Goal: Information Seeking & Learning: Learn about a topic

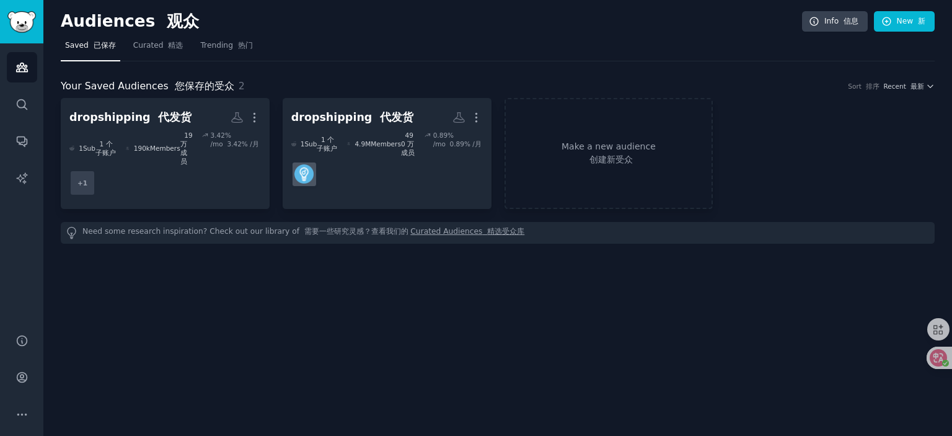
drag, startPoint x: 927, startPoint y: 1, endPoint x: 379, endPoint y: 268, distance: 609.9
click at [379, 268] on div "Audiences 观众 Info 信息 New 新 Saved 已保存 Curated 精选 Trending 热门 Your Saved Audience…" at bounding box center [497, 218] width 908 height 436
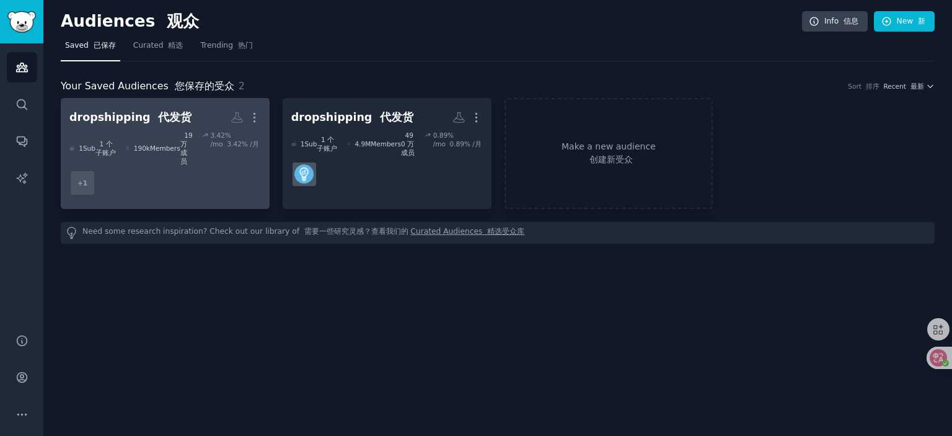
click at [173, 165] on dd "+ 1" at bounding box center [164, 182] width 191 height 35
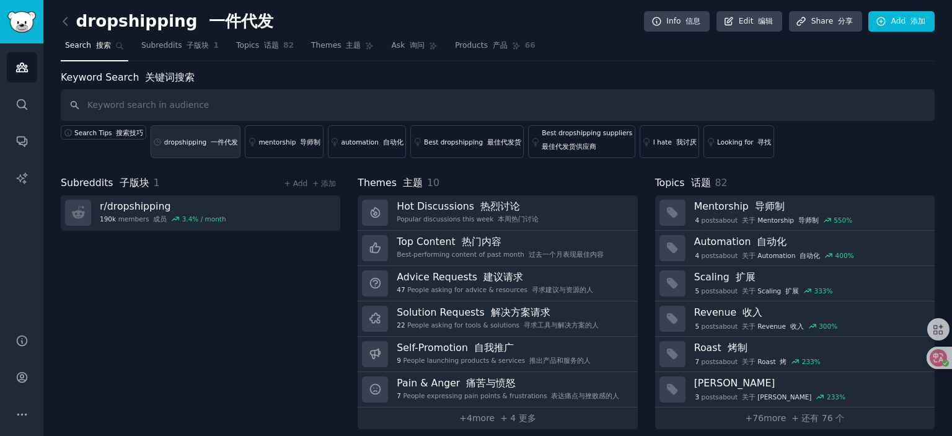
click at [201, 141] on div "dropshipping 一件代发" at bounding box center [201, 142] width 74 height 9
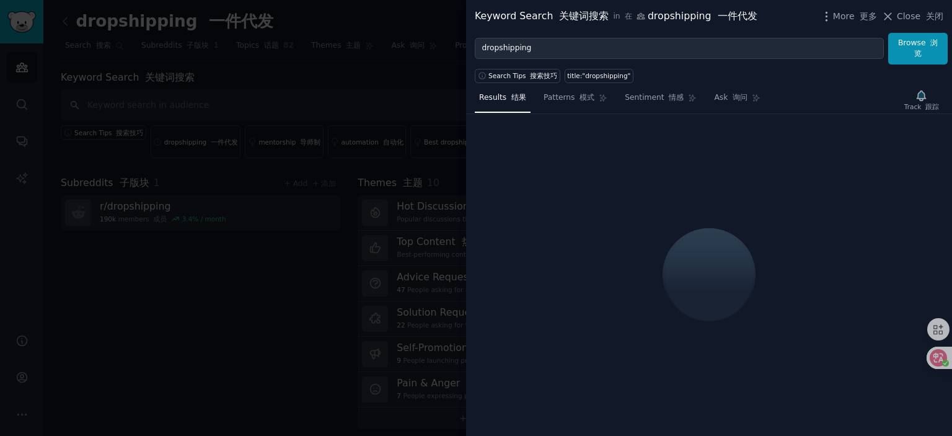
click at [893, 14] on icon at bounding box center [887, 16] width 13 height 13
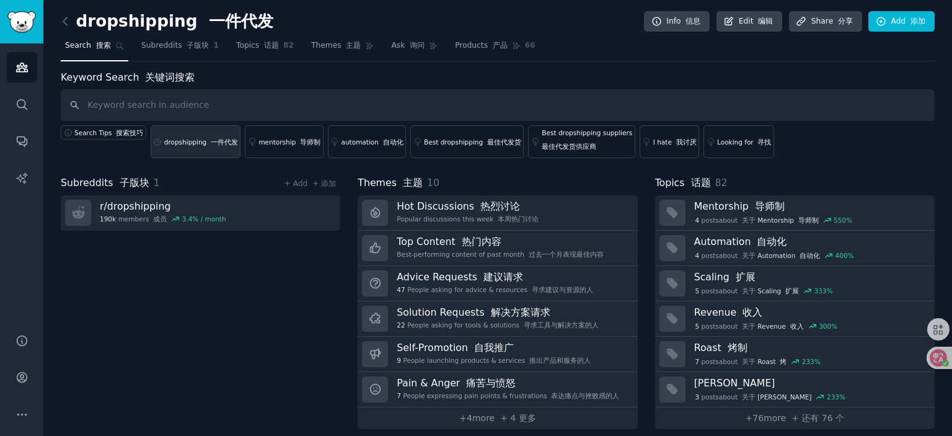
click at [195, 143] on div "dropshipping 一件代发" at bounding box center [201, 142] width 74 height 9
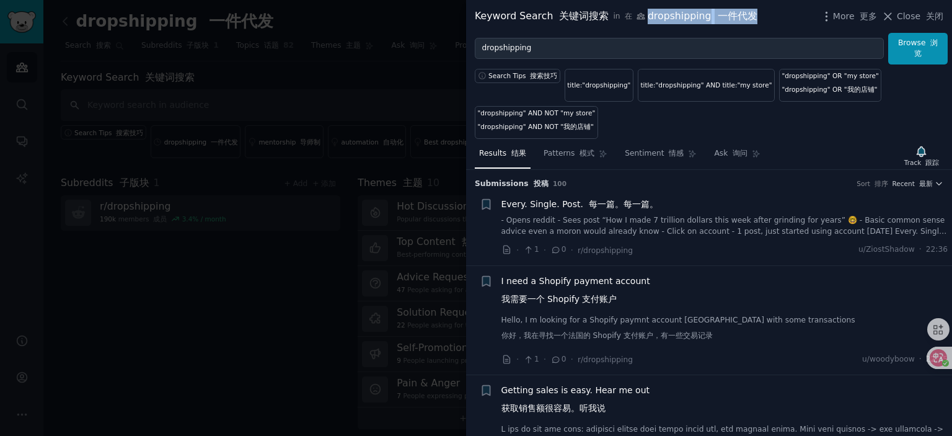
drag, startPoint x: 643, startPoint y: 15, endPoint x: 753, endPoint y: 24, distance: 110.6
click at [753, 24] on div "Keyword Search 关键词搜索 in 在 dropshipping 一件代发 More 更多 Close 关闭" at bounding box center [709, 16] width 486 height 33
click at [737, 207] on div "Every. Single. Post. 每一篇。每一篇。" at bounding box center [724, 204] width 447 height 13
click at [629, 203] on font "每一篇。每一篇。" at bounding box center [623, 204] width 69 height 10
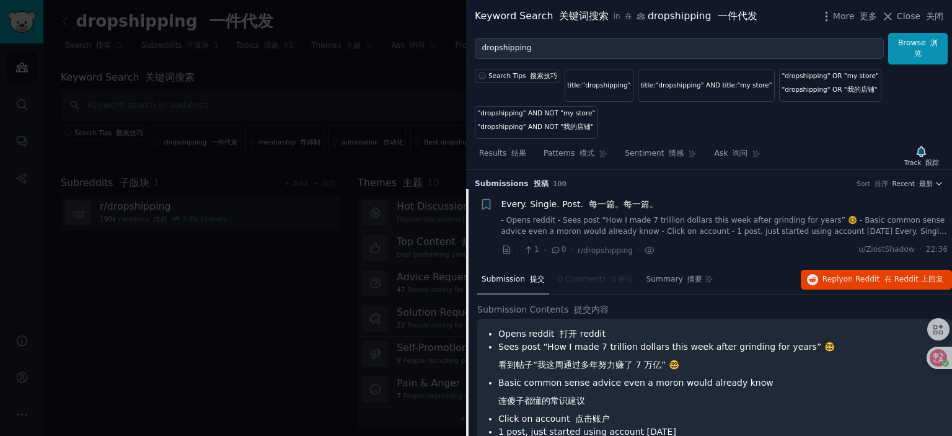
click at [589, 203] on font "每一篇。每一篇。" at bounding box center [623, 204] width 69 height 10
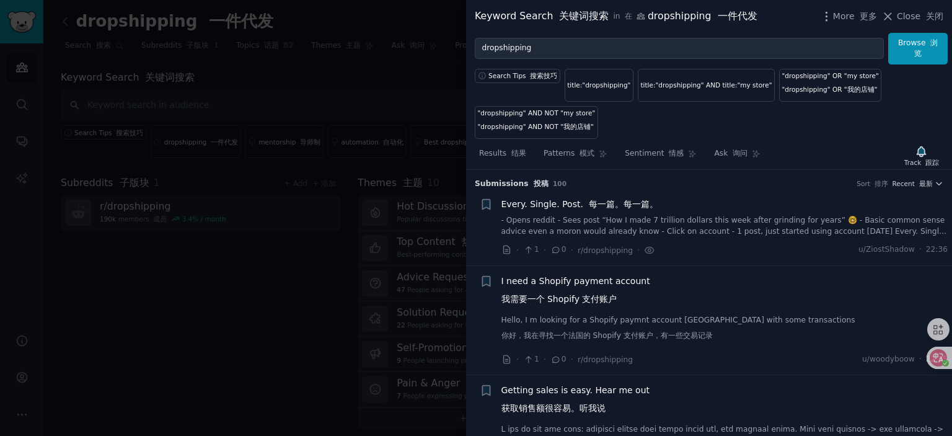
scroll to position [19, 0]
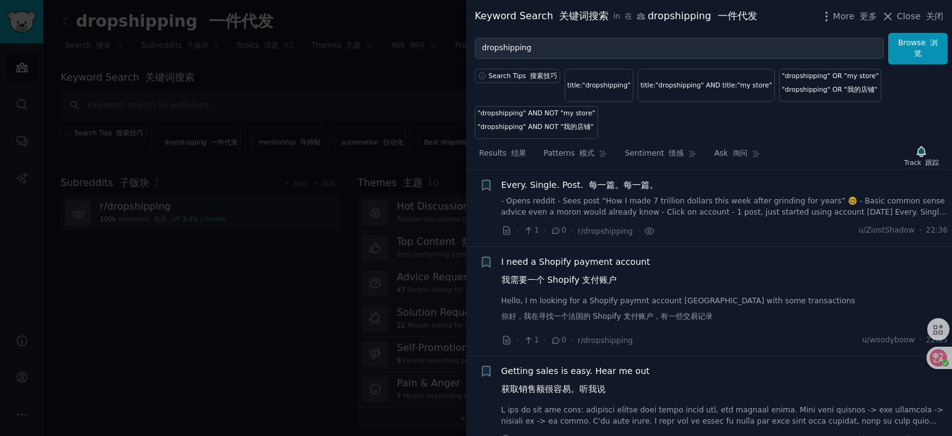
click at [573, 260] on span "I need a Shopify payment account 我需要一个 Shopify 支付账户" at bounding box center [575, 273] width 149 height 36
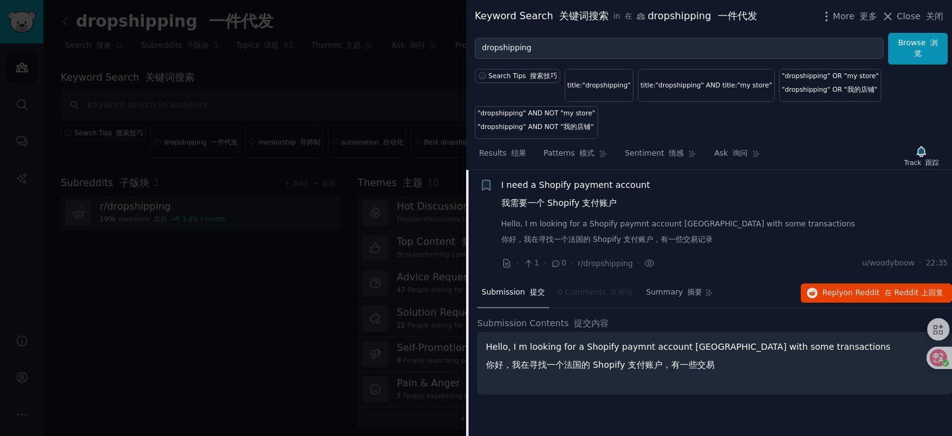
scroll to position [34, 0]
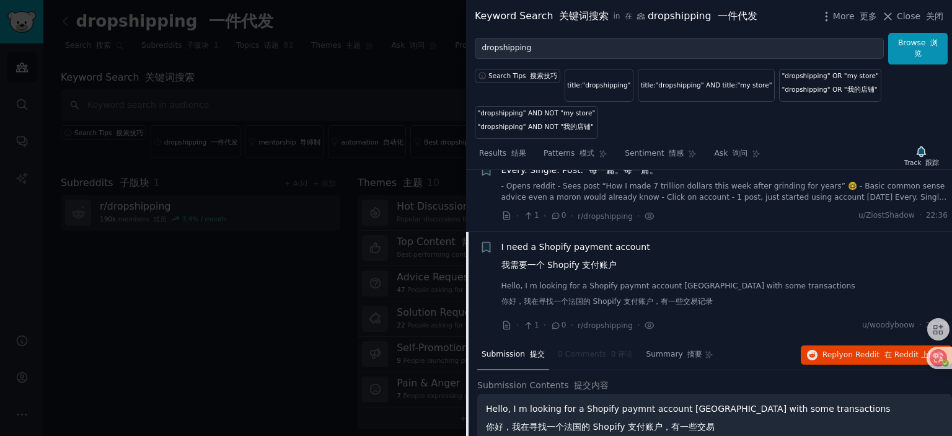
click at [580, 245] on span "I need a Shopify payment account 我需要一个 Shopify 支付账户" at bounding box center [575, 258] width 149 height 36
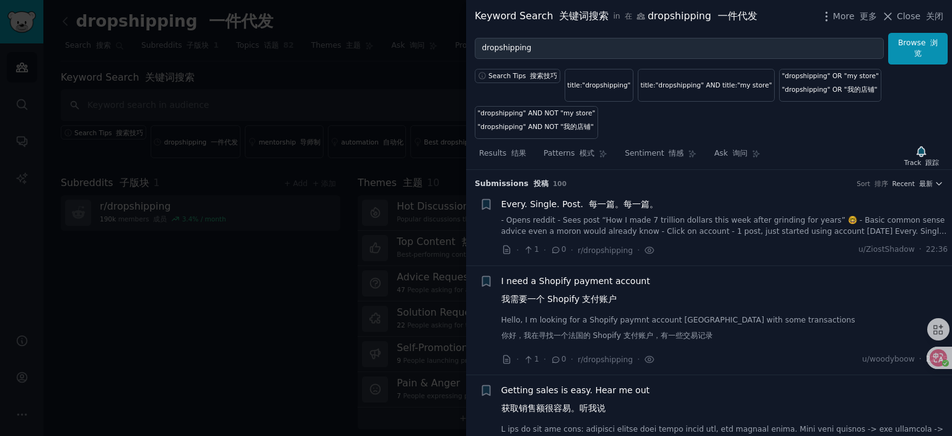
click at [564, 203] on span "Every. Single. Post. 每一篇。每一篇。" at bounding box center [579, 204] width 157 height 13
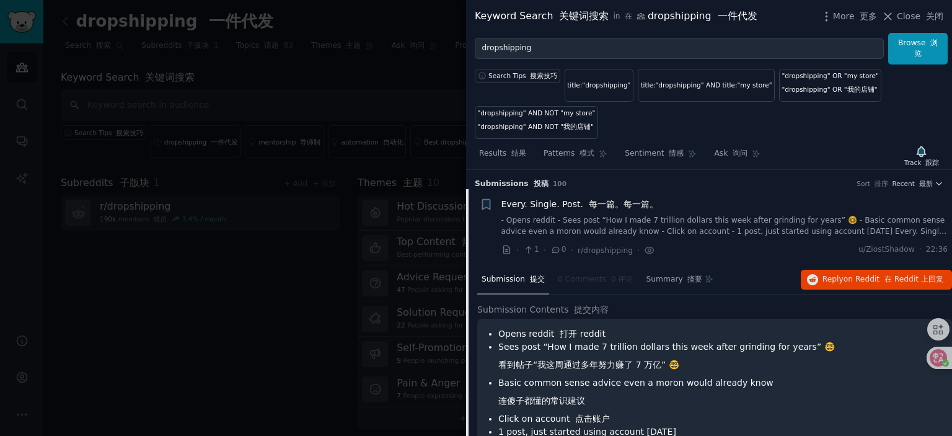
click at [556, 196] on li "+ Every. Single. Post. 每一篇。每一篇。 - Opens reddit - Sees post “How I made 7 trilli…" at bounding box center [709, 227] width 486 height 76
click at [557, 199] on span "Every. Single. Post. 每一篇。每一篇。" at bounding box center [579, 204] width 157 height 13
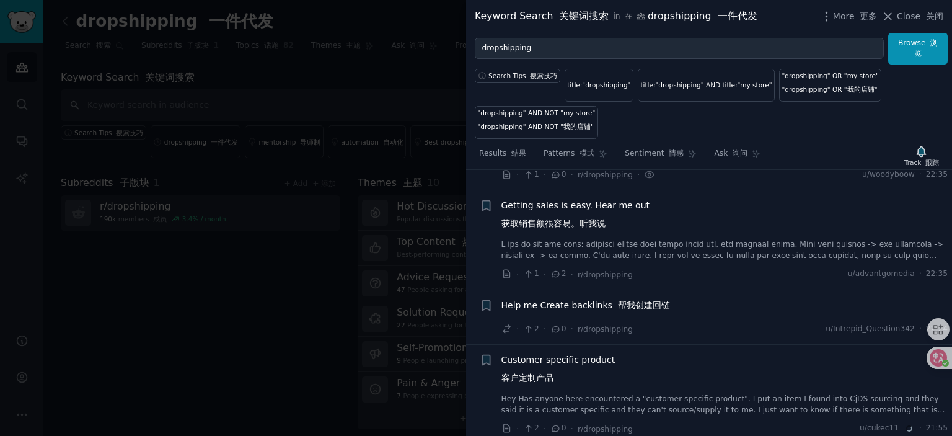
scroll to position [205, 0]
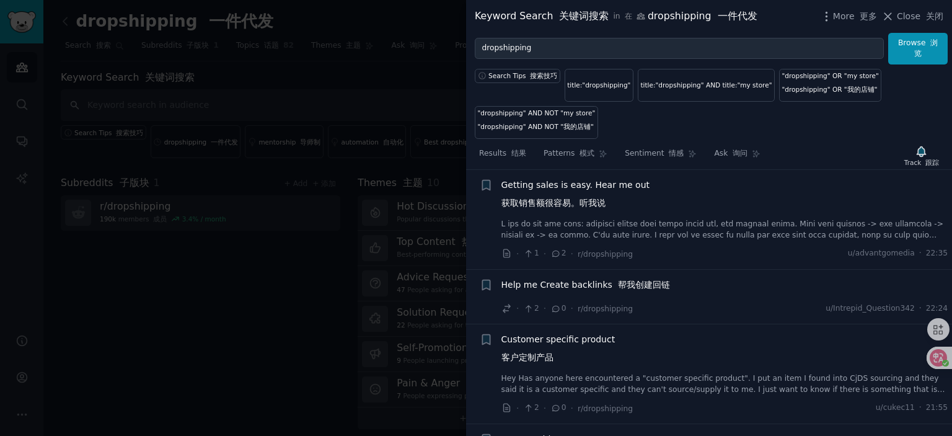
click at [632, 279] on font "帮我创建回链" at bounding box center [644, 284] width 52 height 10
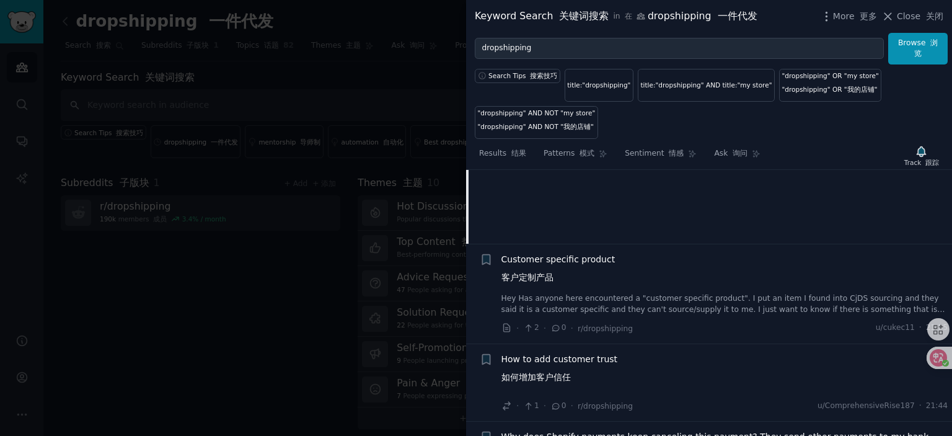
scroll to position [490, 0]
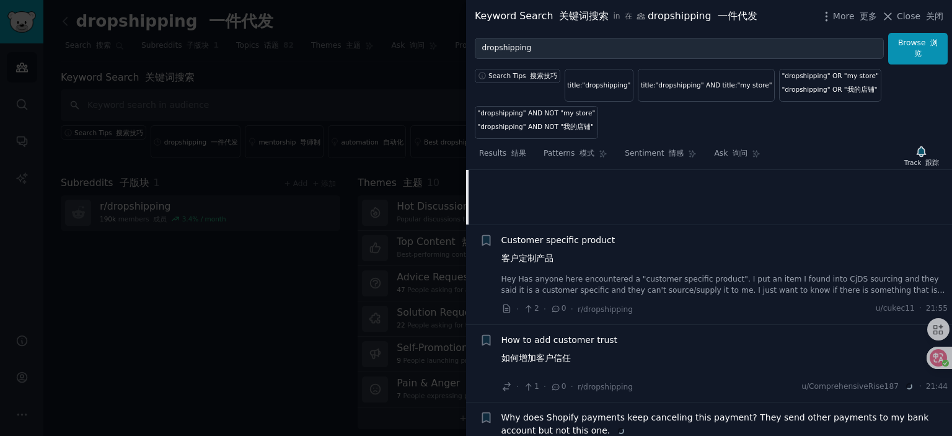
click at [543, 234] on span "Customer specific product 客户定制产品" at bounding box center [558, 252] width 114 height 36
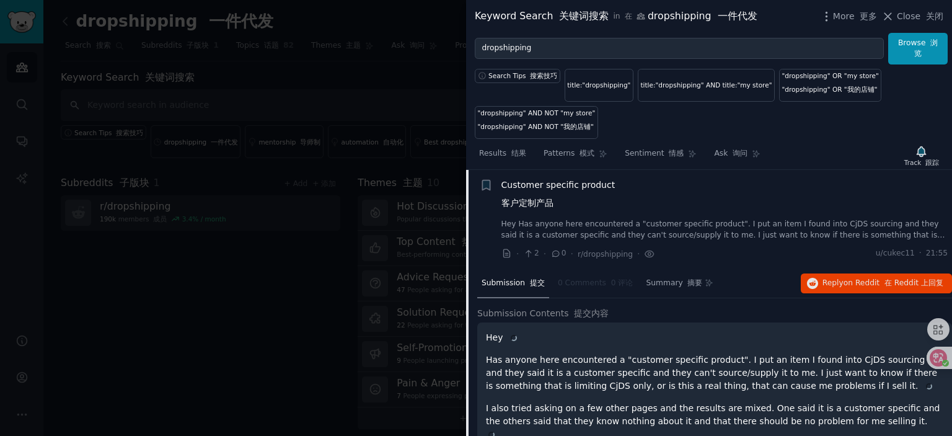
scroll to position [421, 0]
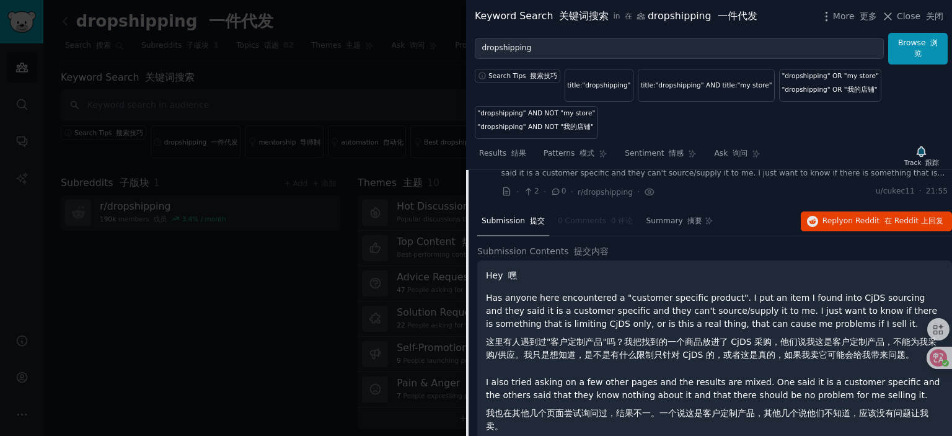
click at [634, 276] on p "Hey 嘿" at bounding box center [714, 275] width 457 height 13
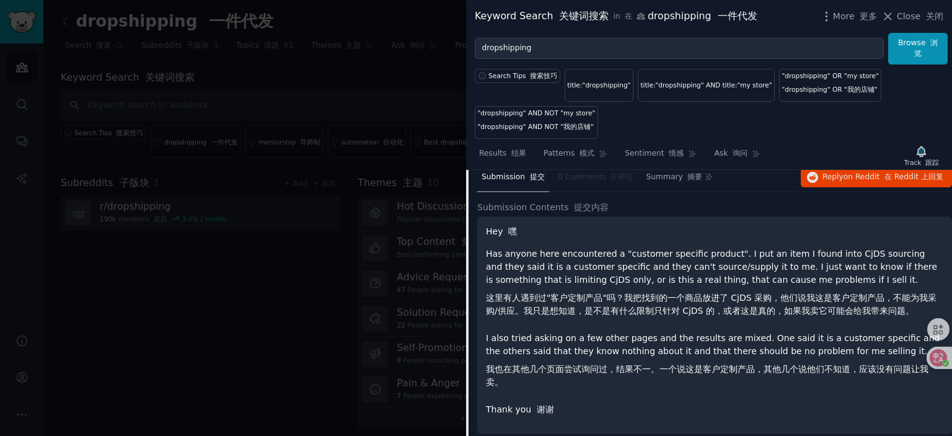
scroll to position [545, 0]
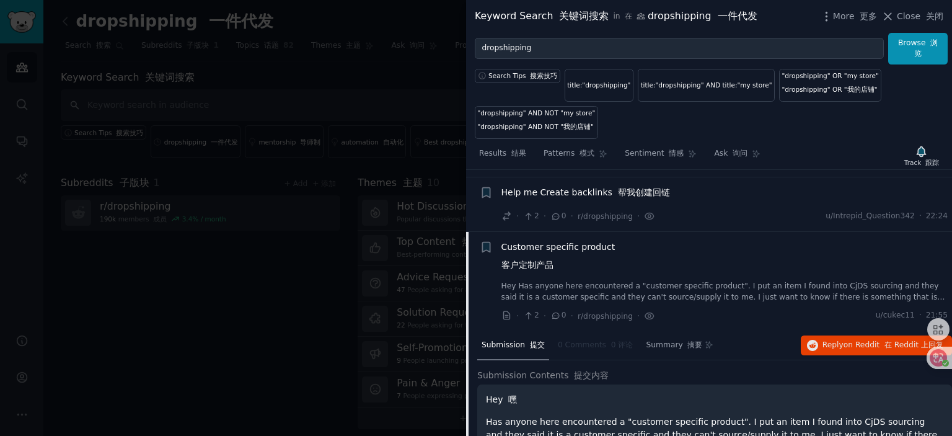
click at [566, 247] on span "Customer specific product 客户定制产品" at bounding box center [558, 258] width 114 height 36
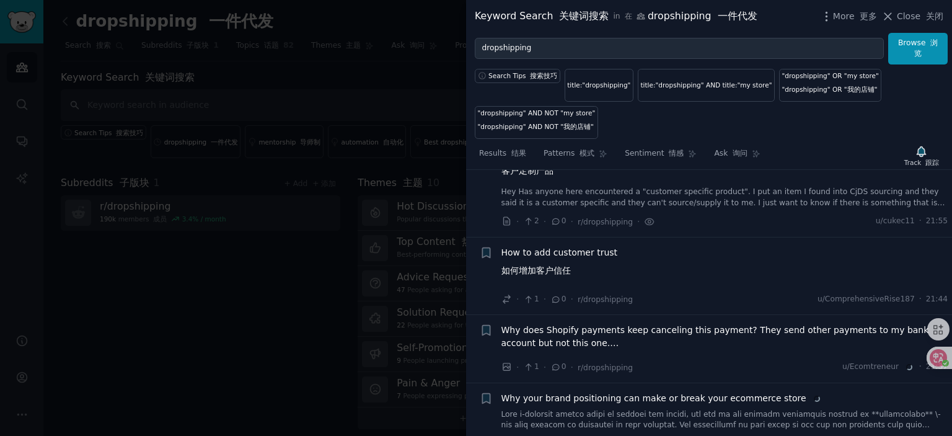
scroll to position [421, 0]
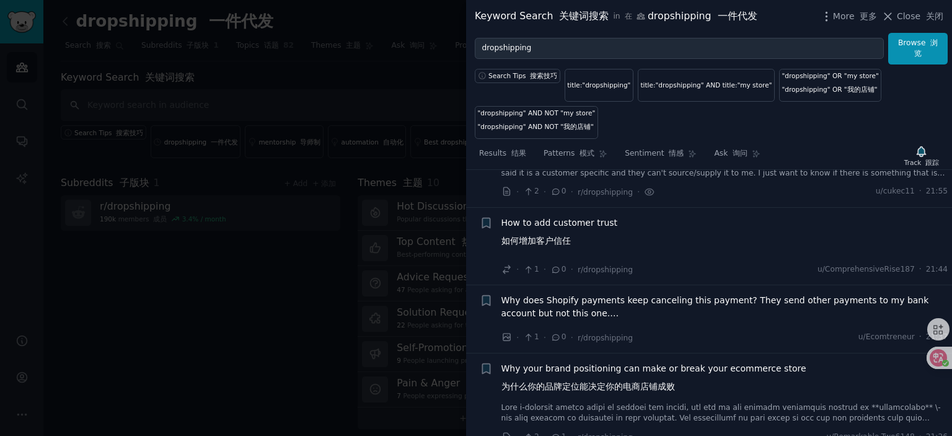
click at [555, 221] on span "How to add customer trust 如何增加客户信任" at bounding box center [559, 234] width 116 height 36
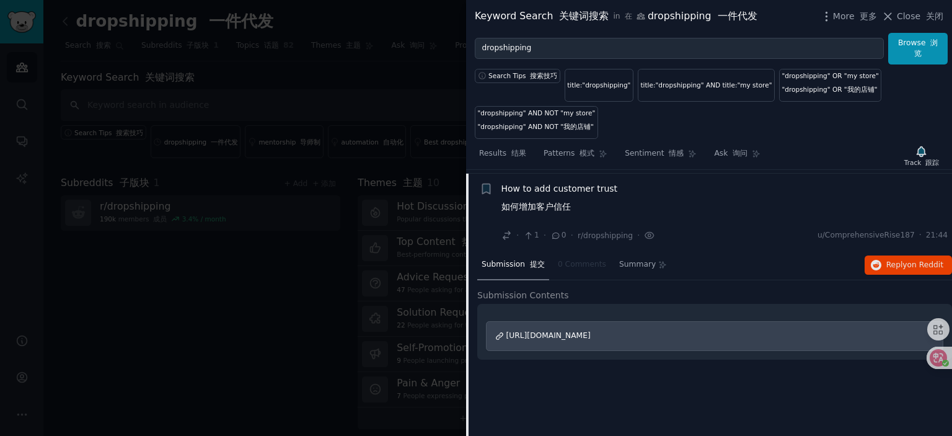
scroll to position [458, 0]
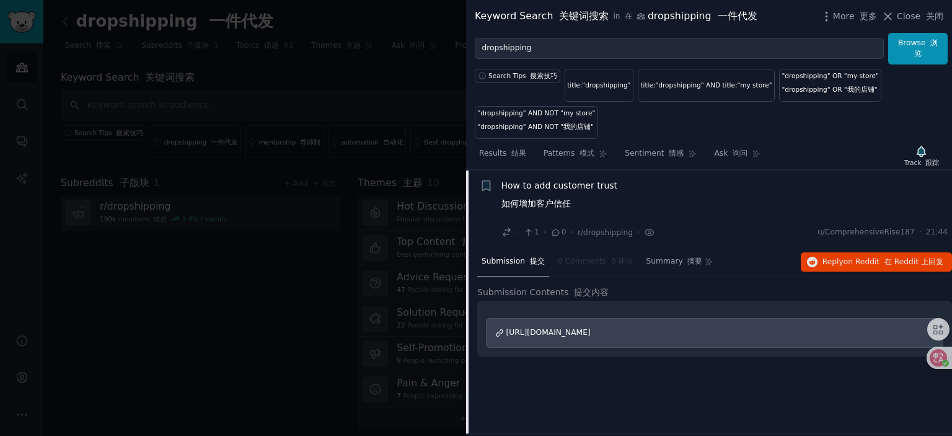
click at [560, 188] on span "How to add customer trust 如何增加客户信任" at bounding box center [559, 197] width 116 height 36
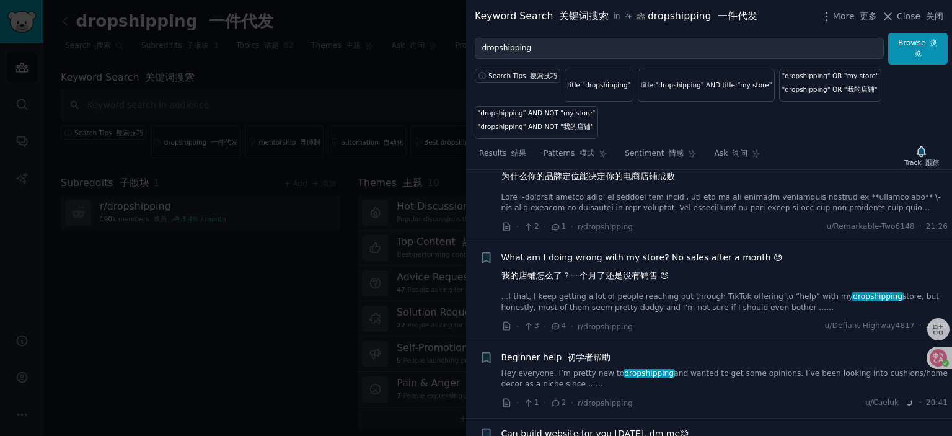
scroll to position [644, 0]
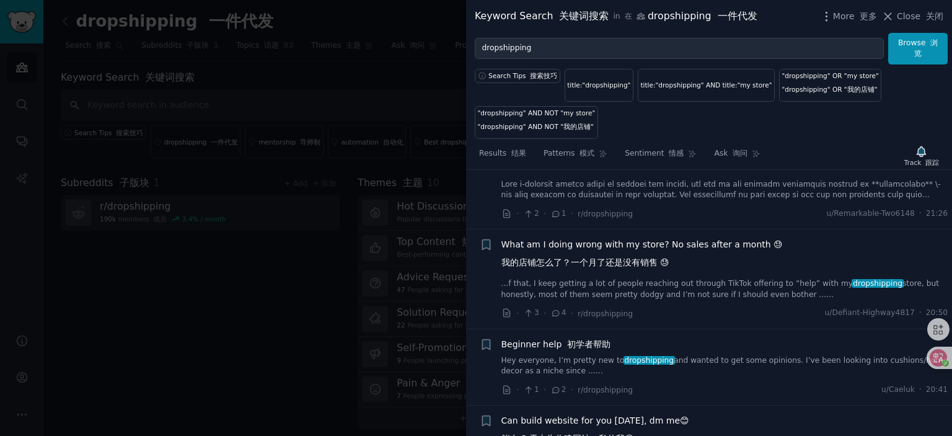
click at [628, 242] on span "What am I doing wrong with my store? No sales after a month 😓 我的店铺怎么了？一个月了还是没有销…" at bounding box center [641, 256] width 281 height 36
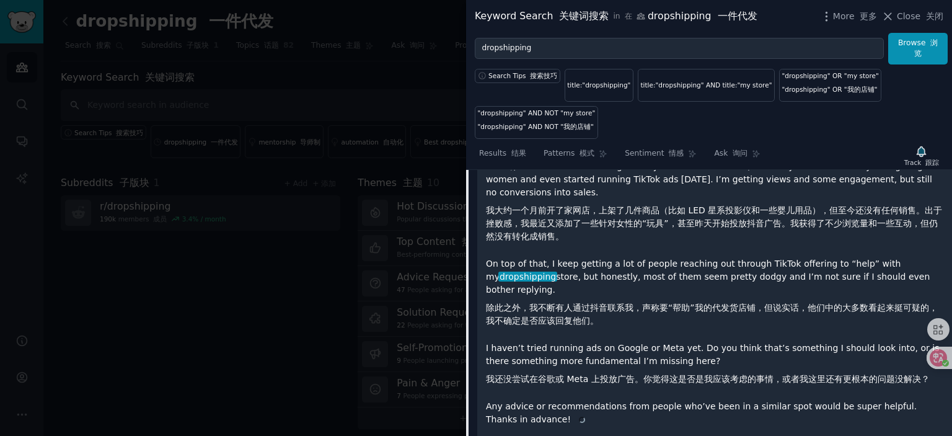
scroll to position [889, 0]
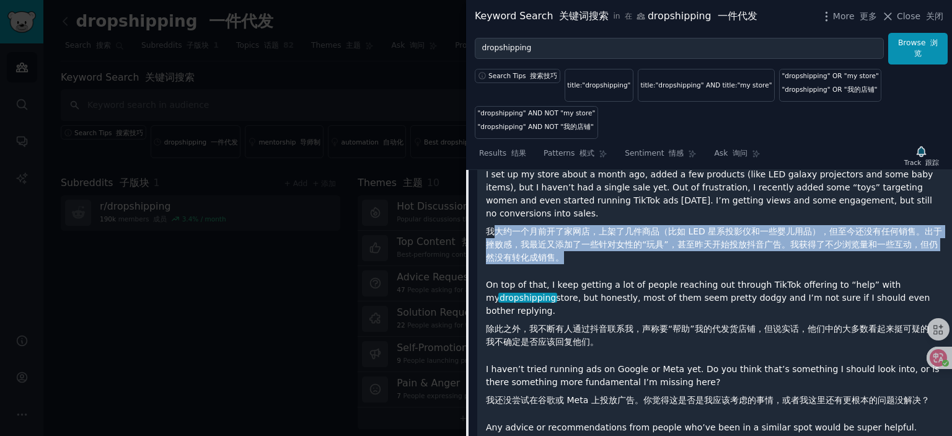
drag, startPoint x: 496, startPoint y: 230, endPoint x: 641, endPoint y: 268, distance: 149.8
click at [643, 268] on div "Hey everyone, 大家好， I set up my store about a month ago, added a few products (l…" at bounding box center [714, 308] width 457 height 324
click at [576, 269] on div "Hey everyone, 大家好， I set up my store about a month ago, added a few products (l…" at bounding box center [714, 308] width 457 height 324
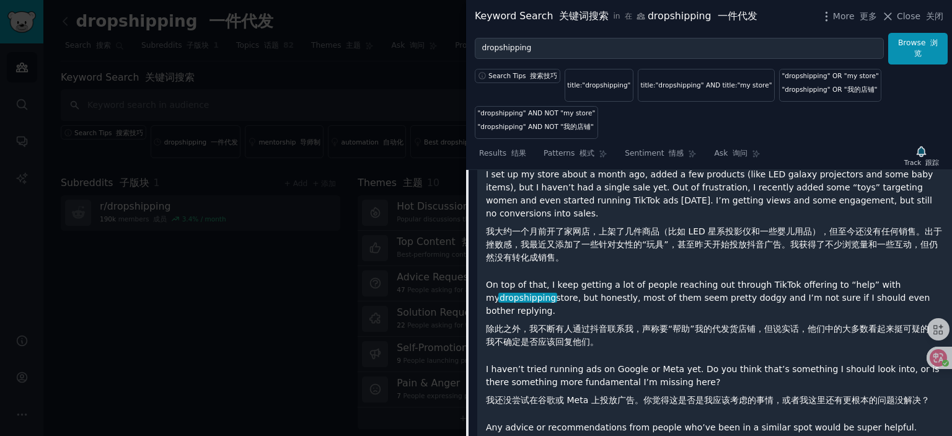
click at [597, 256] on font "我大约一个月前开了家网店，上架了几件商品（比如 LED 星系投影仪和一些婴儿用品），但至今还没有任何销售。出于挫败感，我最近又添加了一些针对女性的“玩具”，甚…" at bounding box center [714, 244] width 457 height 39
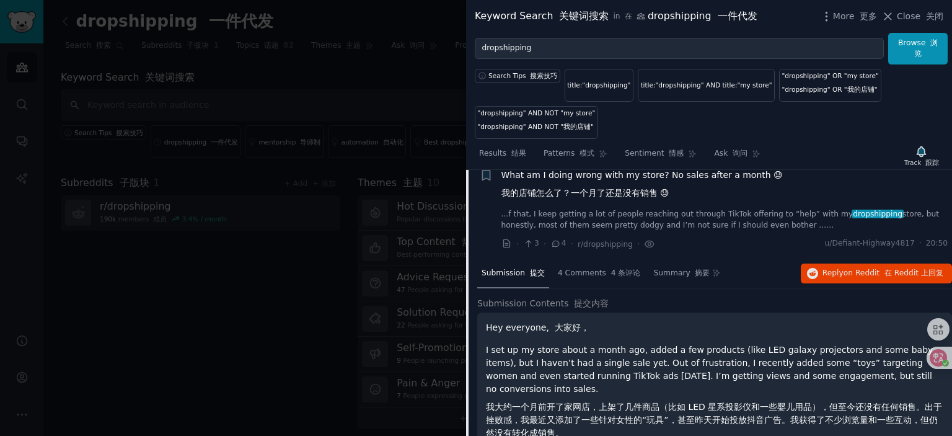
scroll to position [641, 0]
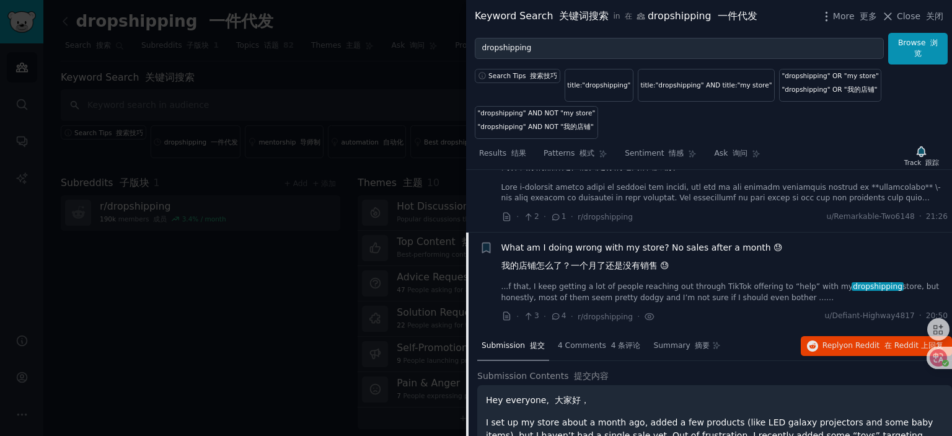
click at [608, 246] on span "What am I doing wrong with my store? No sales after a month 😓 我的店铺怎么了？一个月了还是没有销…" at bounding box center [641, 259] width 281 height 36
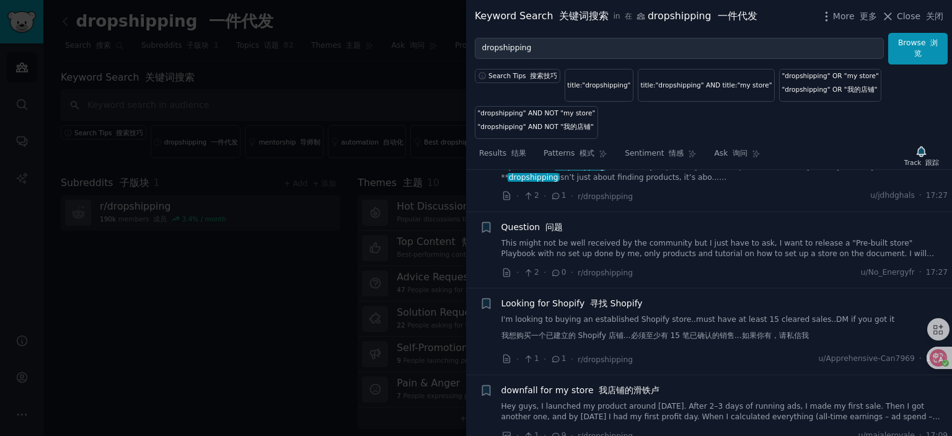
scroll to position [1137, 0]
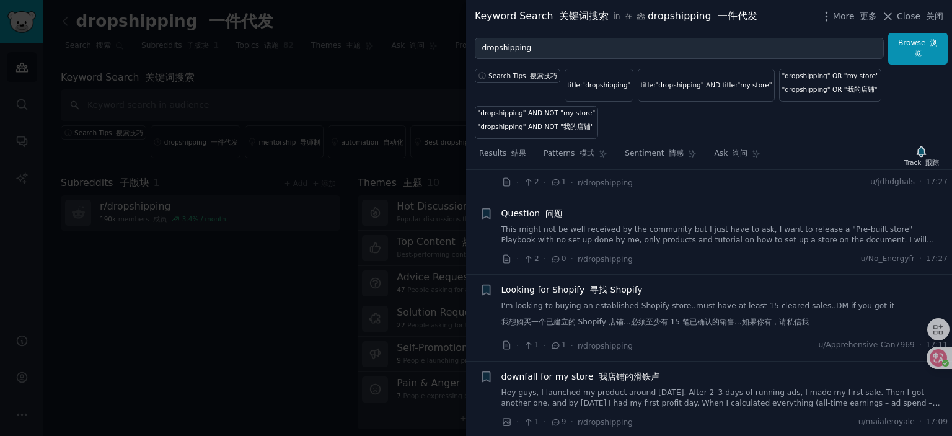
click at [559, 287] on span "Looking for Shopify 寻找 Shopify" at bounding box center [571, 289] width 141 height 13
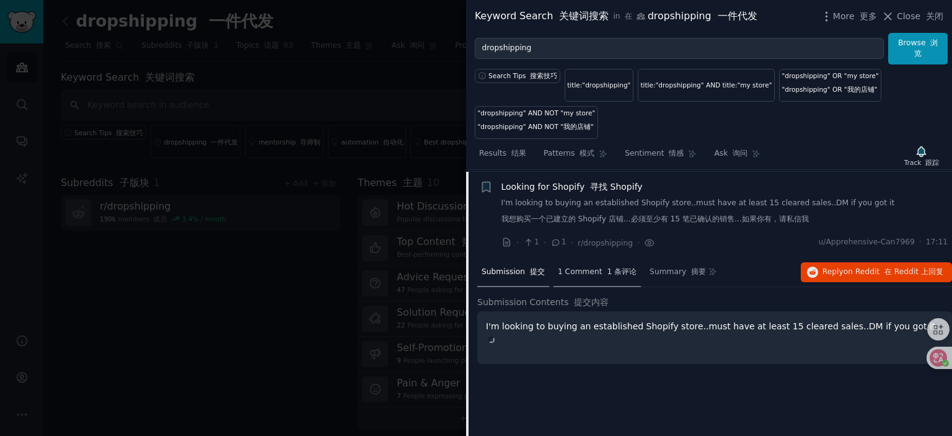
scroll to position [1178, 0]
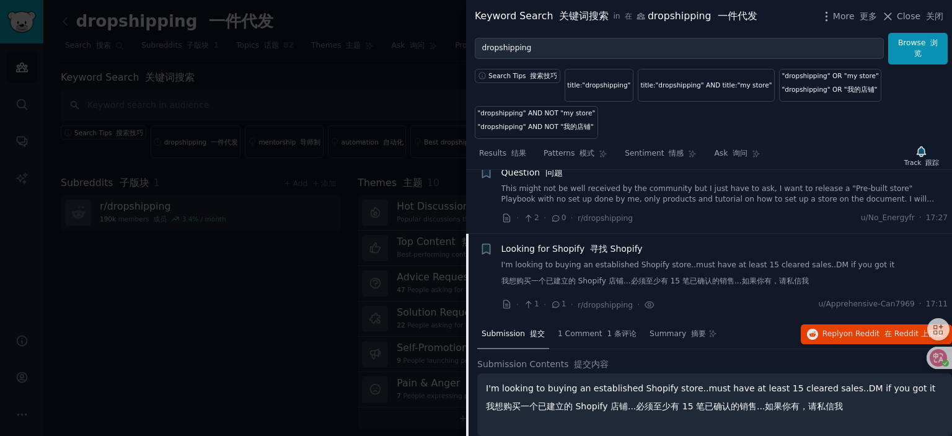
click at [563, 243] on span "Looking for Shopify 寻找 Shopify" at bounding box center [571, 248] width 141 height 13
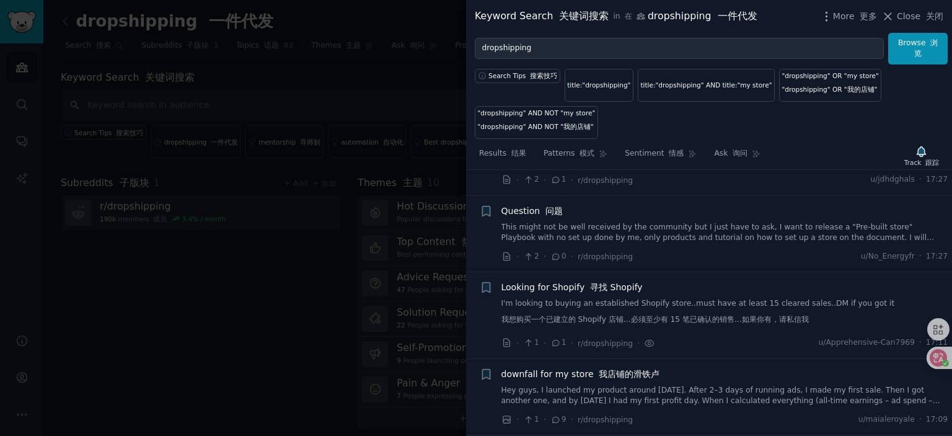
scroll to position [1133, 0]
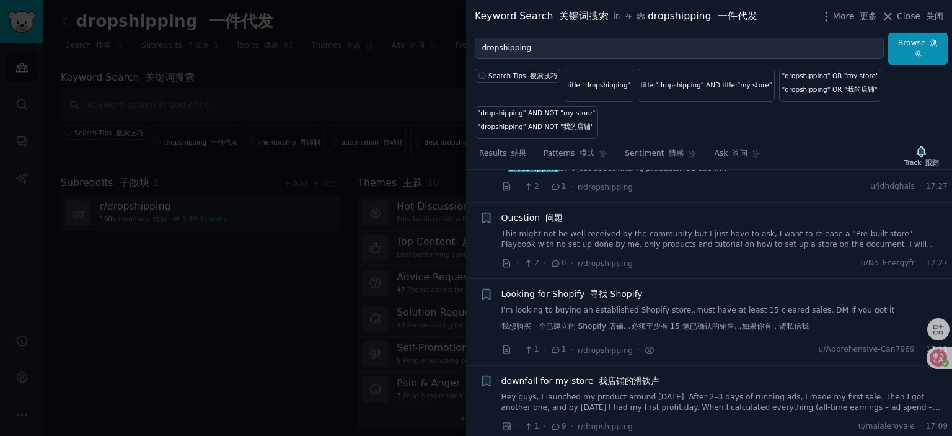
click at [523, 214] on span "Question 问题" at bounding box center [532, 217] width 62 height 13
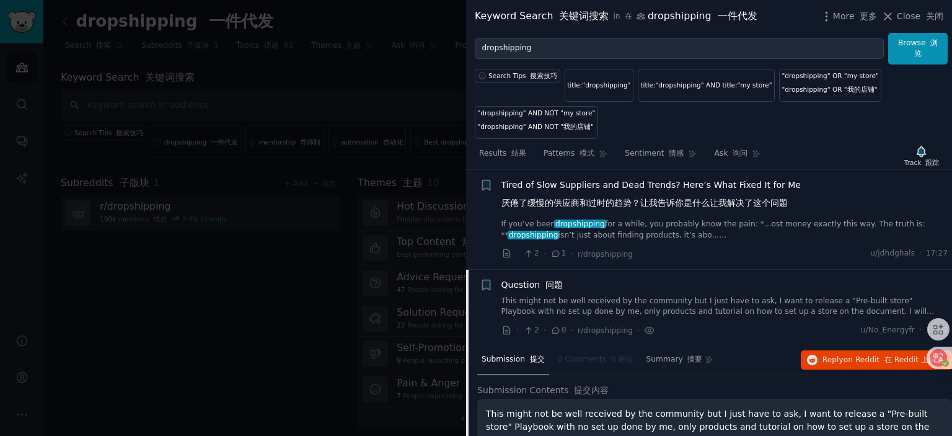
scroll to position [978, 0]
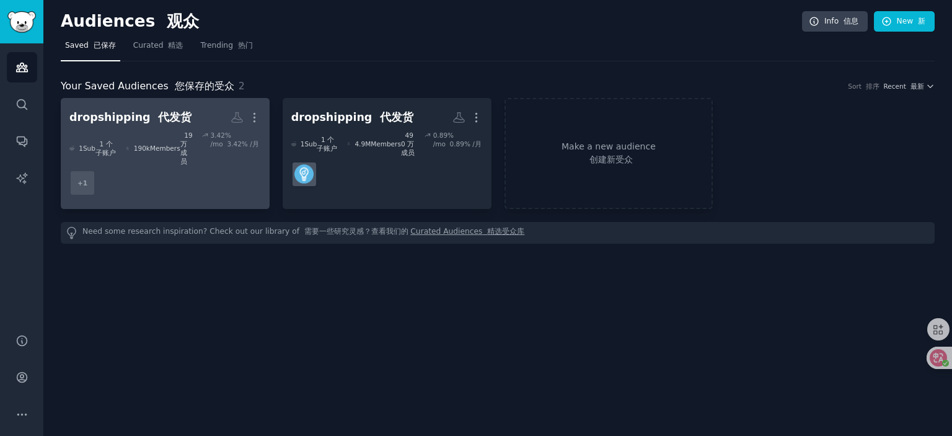
click at [169, 165] on dd "+ 1" at bounding box center [164, 182] width 191 height 35
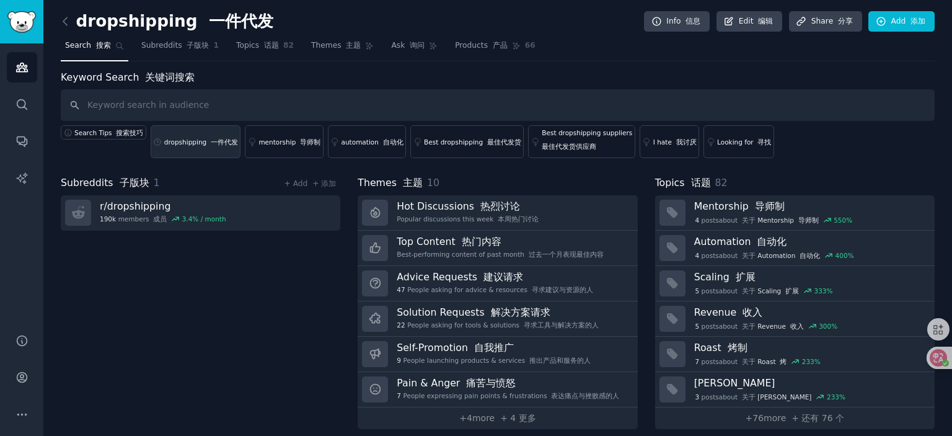
click at [198, 147] on link "dropshipping 一件代发" at bounding box center [196, 141] width 90 height 33
